Goal: Transaction & Acquisition: Purchase product/service

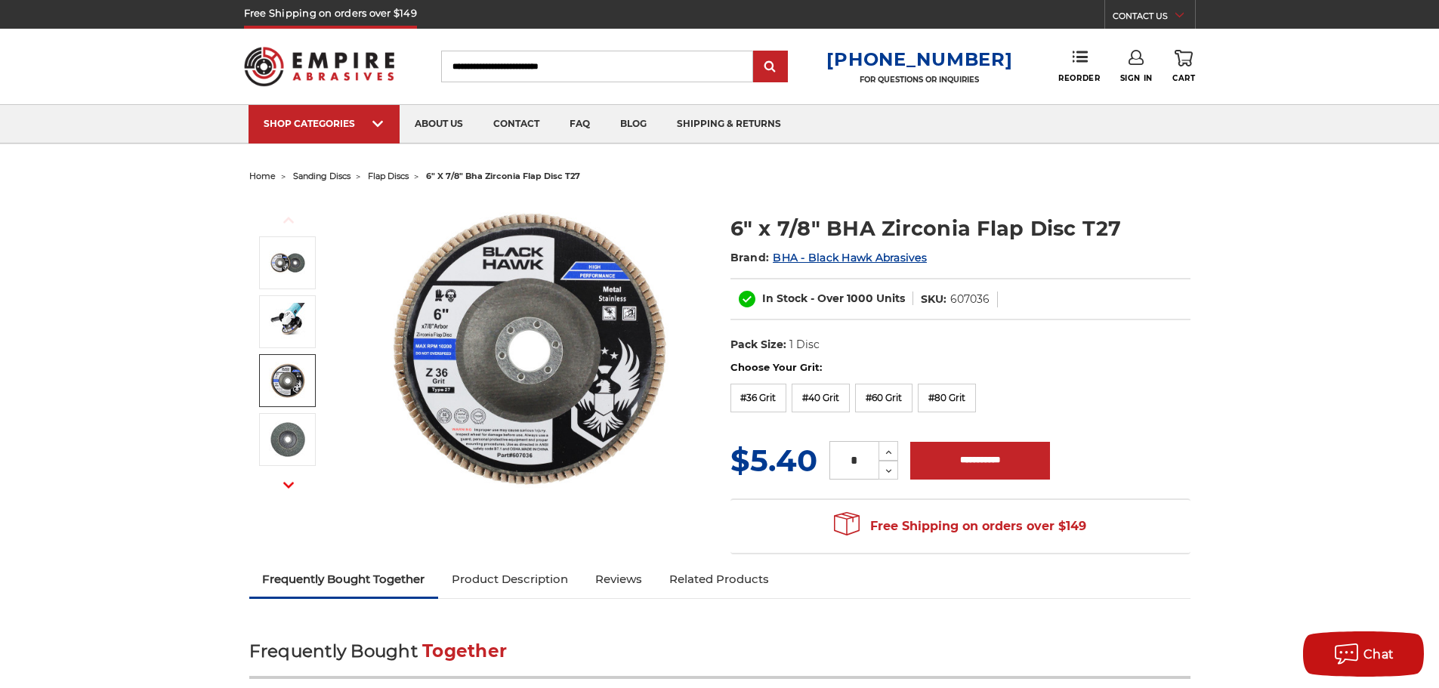
click at [280, 384] on img at bounding box center [288, 381] width 38 height 38
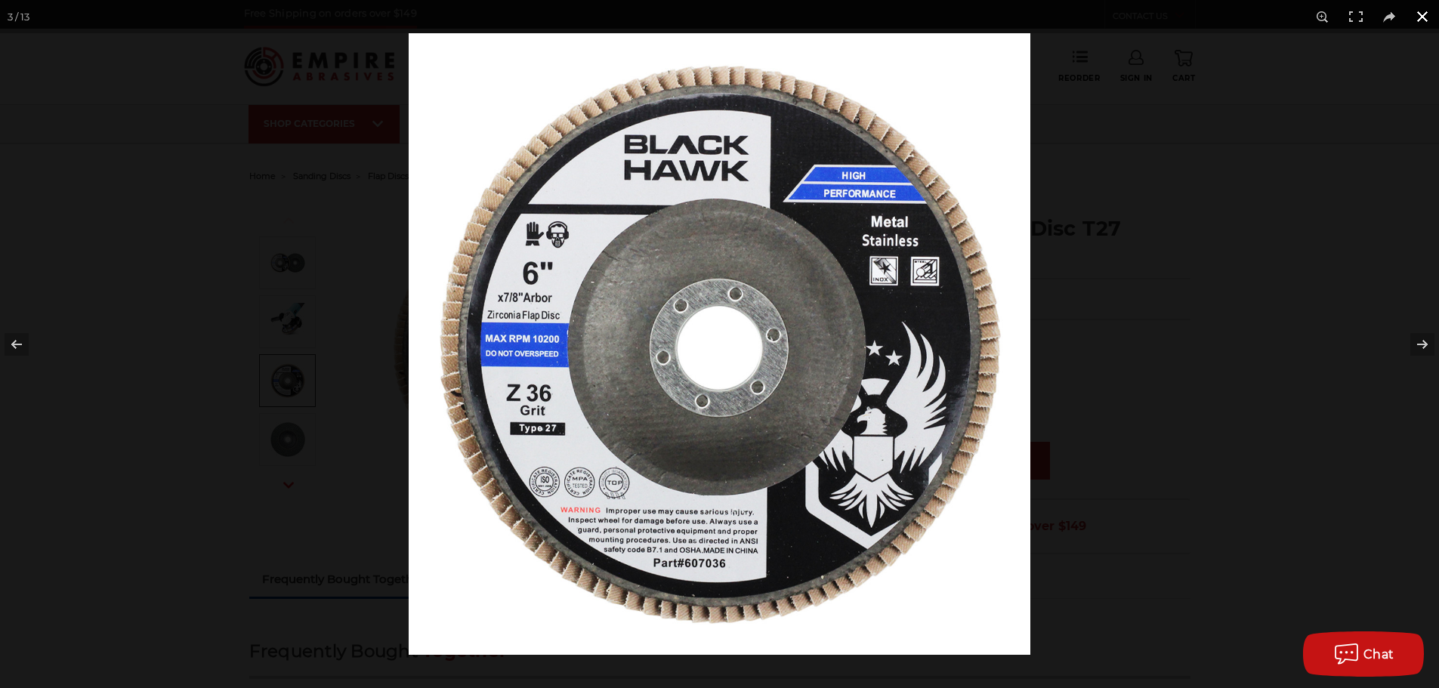
click at [1420, 14] on button at bounding box center [1421, 16] width 33 height 33
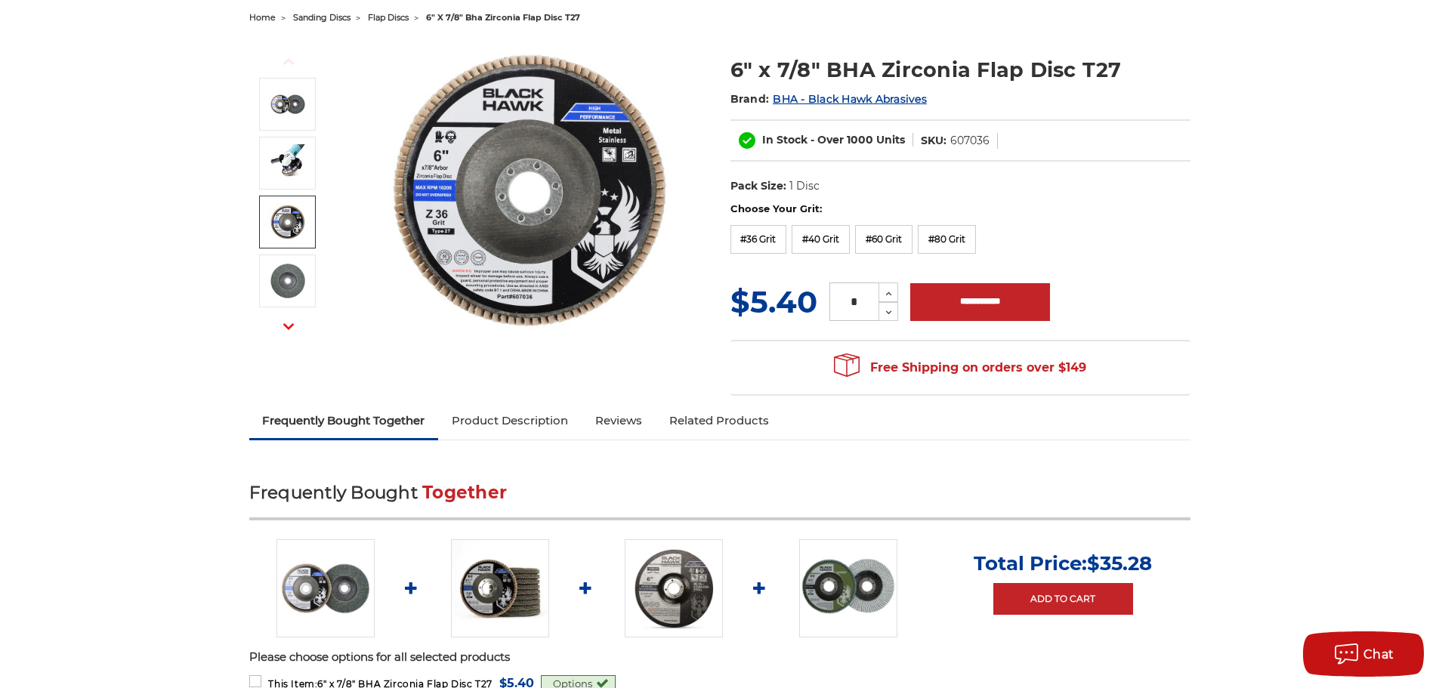
scroll to position [76, 0]
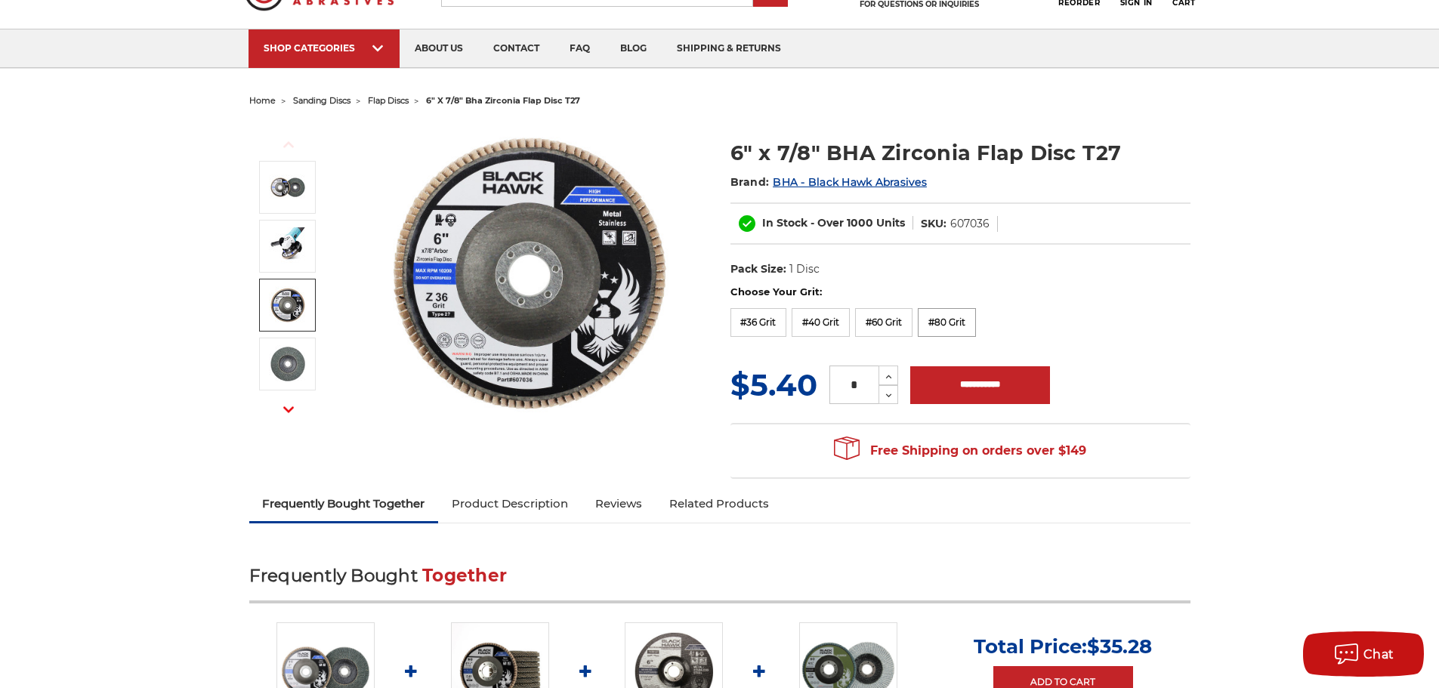
click at [967, 319] on label "#80 Grit" at bounding box center [947, 322] width 58 height 29
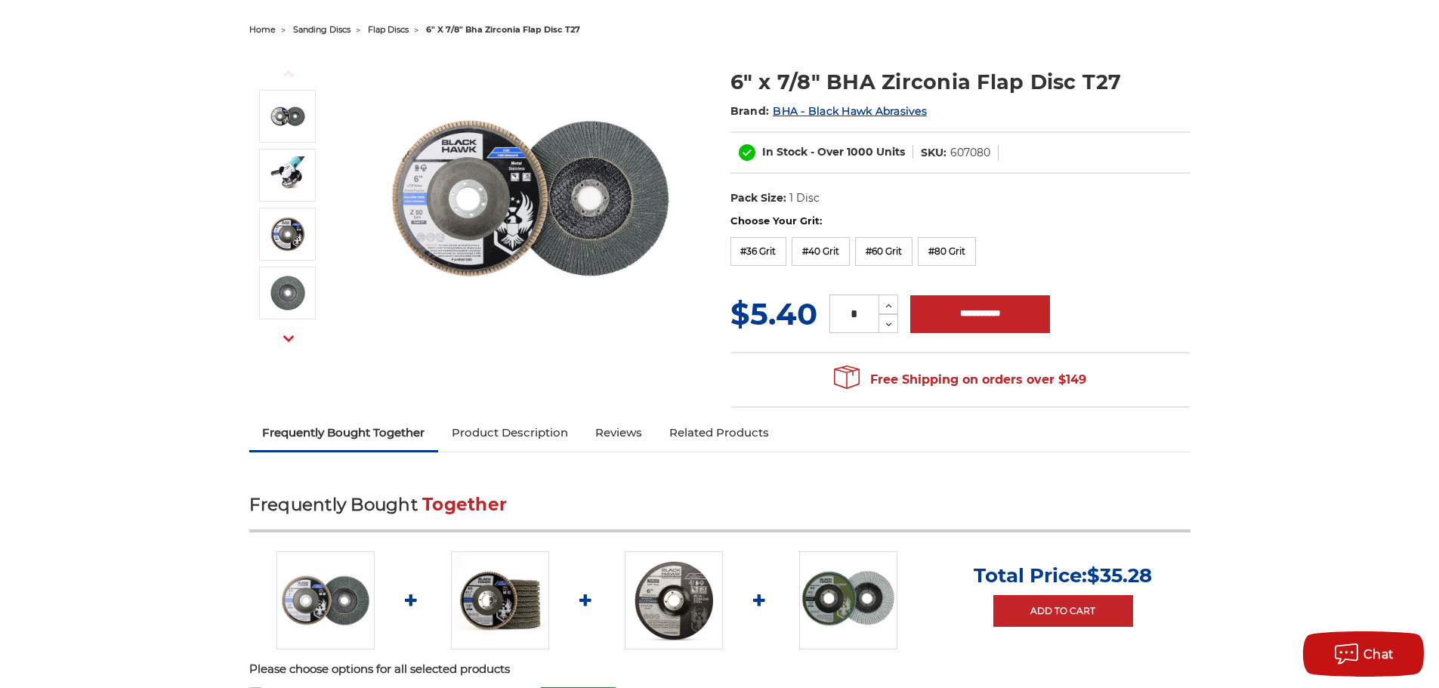
scroll to position [0, 0]
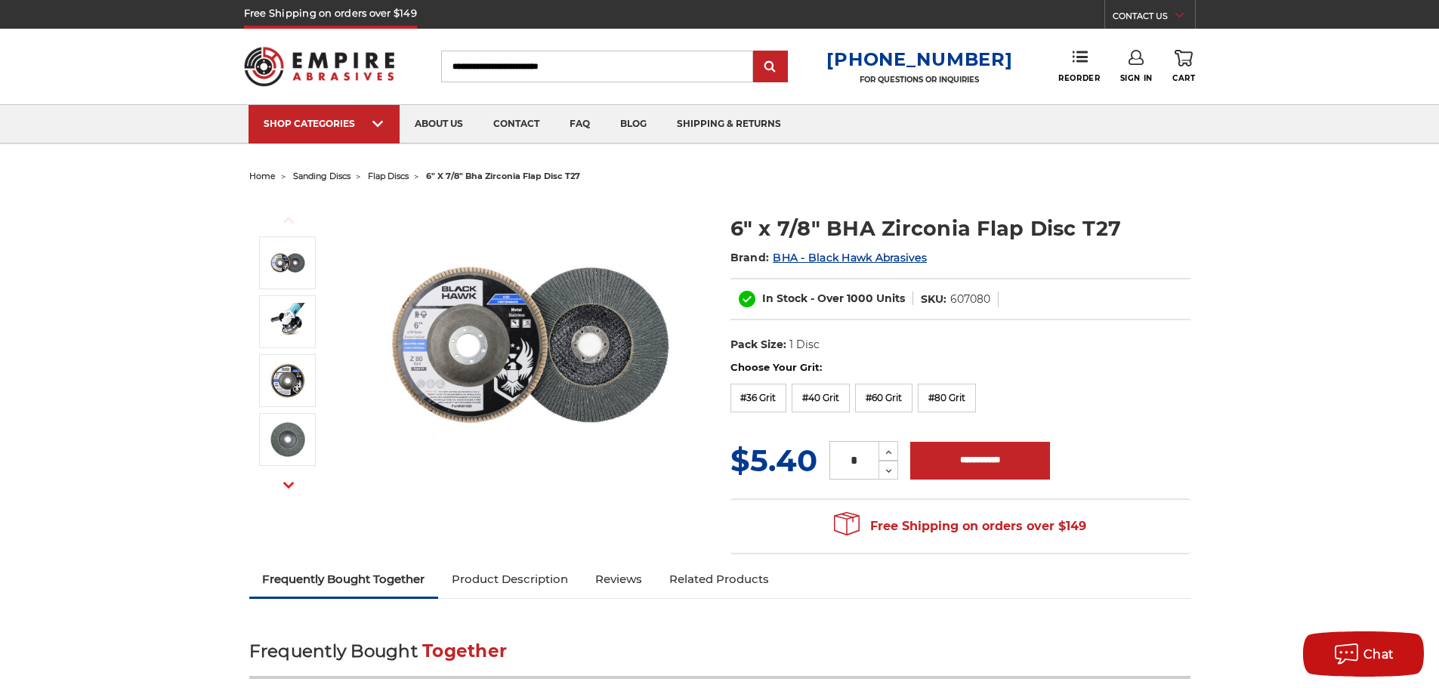
click at [398, 172] on span "flap discs" at bounding box center [388, 176] width 41 height 11
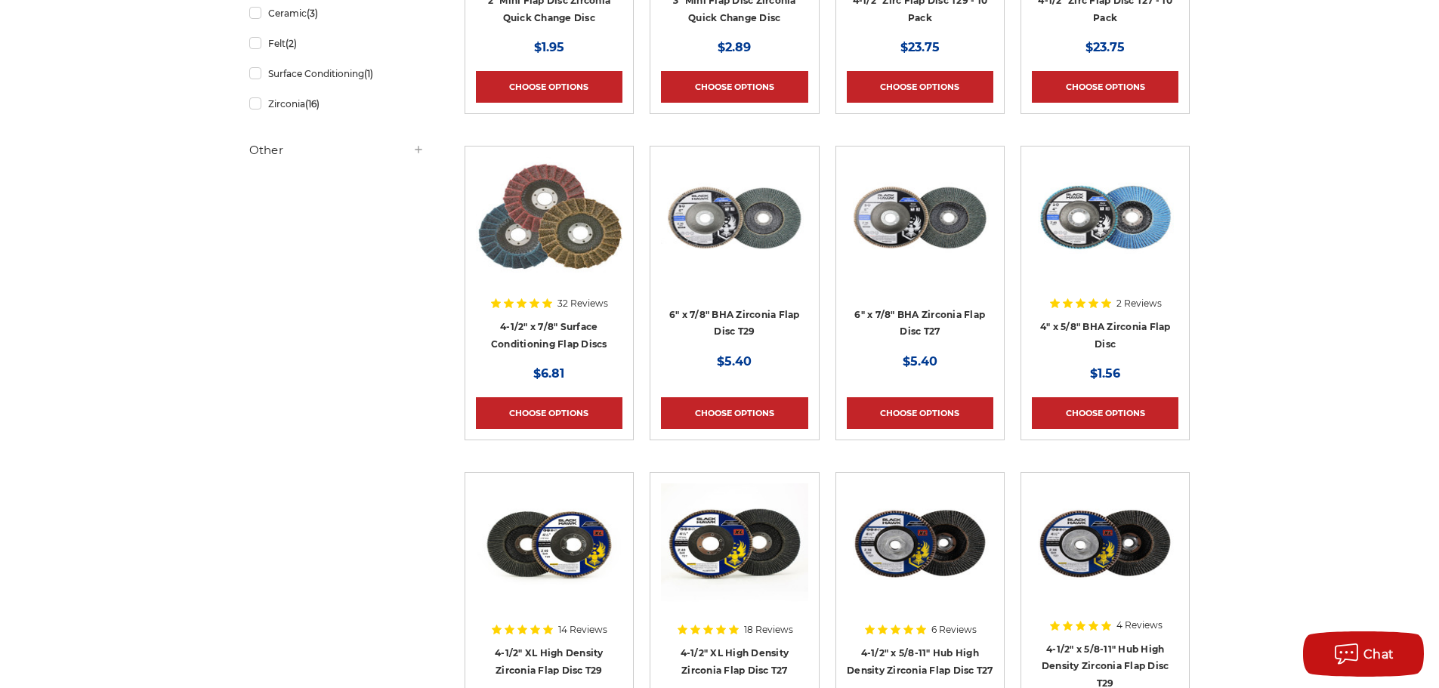
scroll to position [302, 0]
